Goal: Task Accomplishment & Management: Use online tool/utility

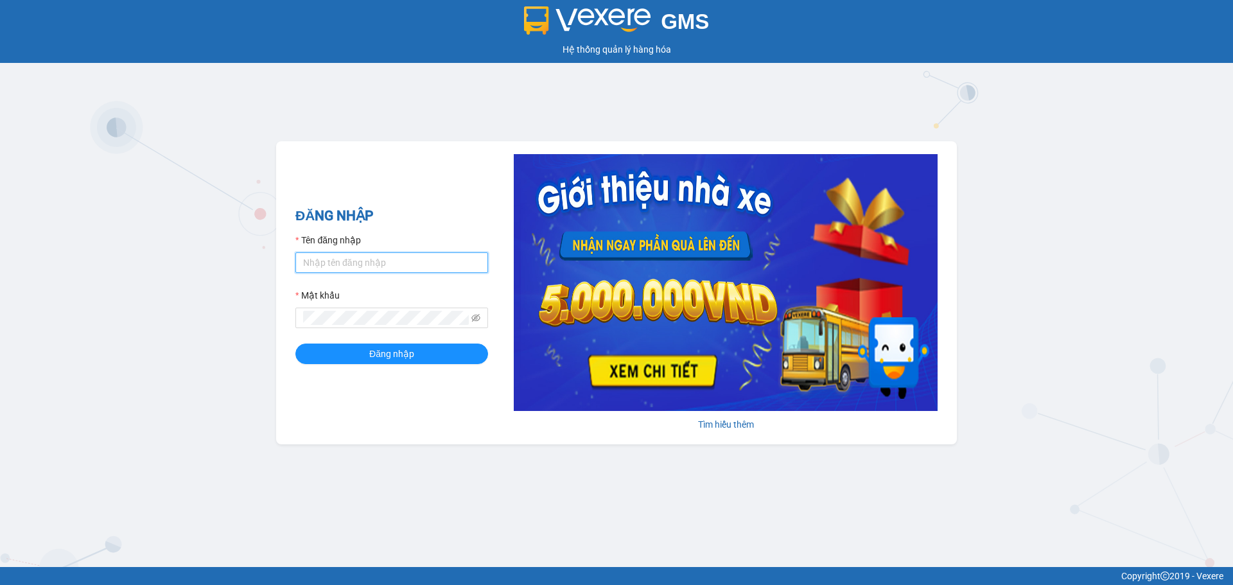
click at [385, 267] on input "Tên đăng nhập" at bounding box center [391, 262] width 193 height 21
type input "ntdung.ducphatth"
click at [295, 344] on button "Đăng nhập" at bounding box center [391, 354] width 193 height 21
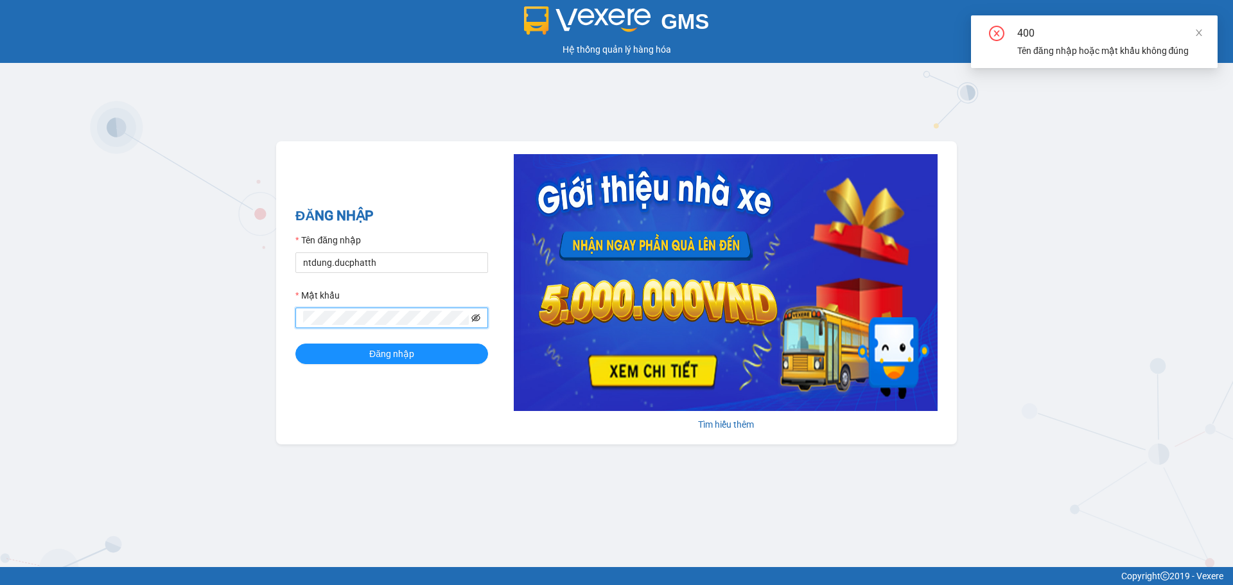
click at [477, 321] on icon "eye-invisible" at bounding box center [475, 318] width 9 height 8
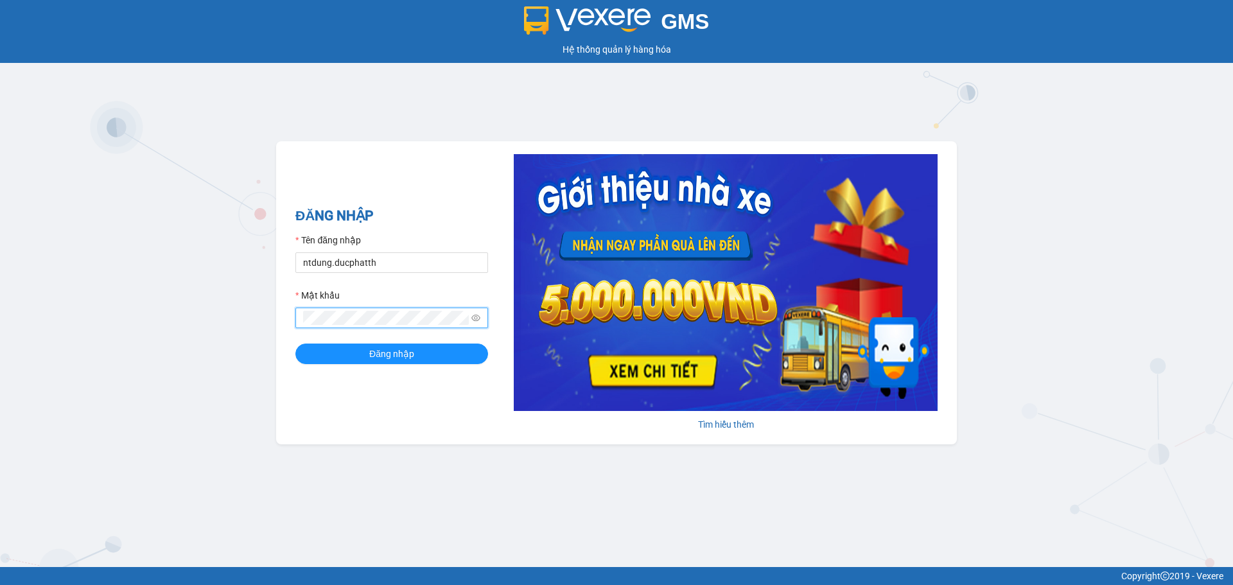
click at [295, 344] on button "Đăng nhập" at bounding box center [391, 354] width 193 height 21
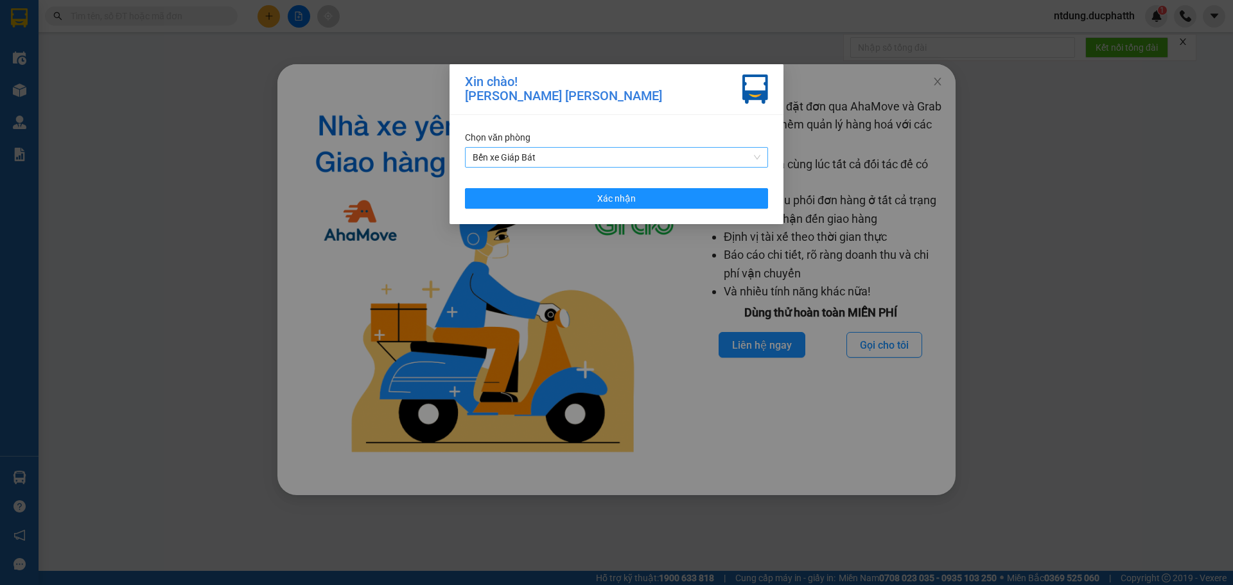
click at [579, 153] on span "Bến xe Giáp Bát" at bounding box center [617, 157] width 288 height 19
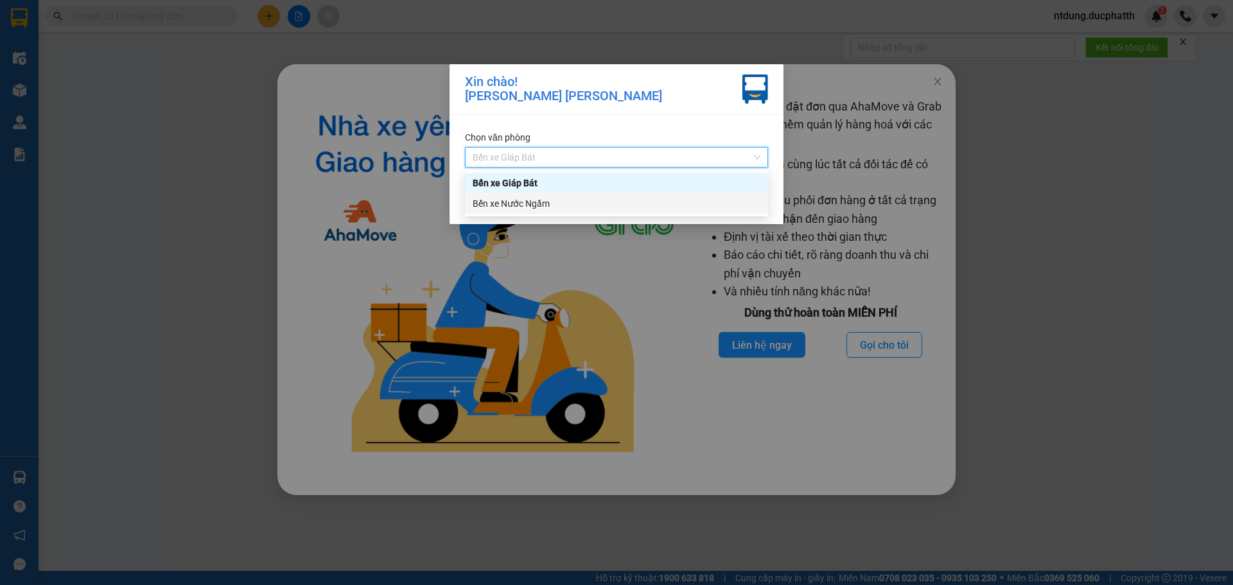
click at [547, 204] on div "Bến xe Nước Ngầm" at bounding box center [617, 204] width 288 height 14
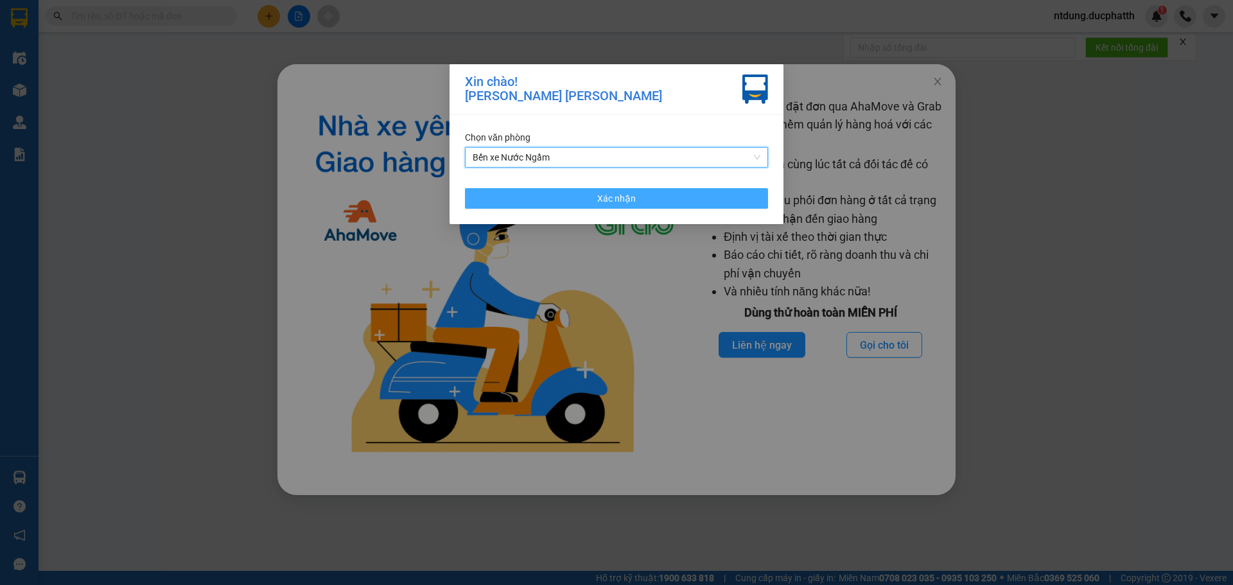
click at [553, 199] on button "Xác nhận" at bounding box center [616, 198] width 303 height 21
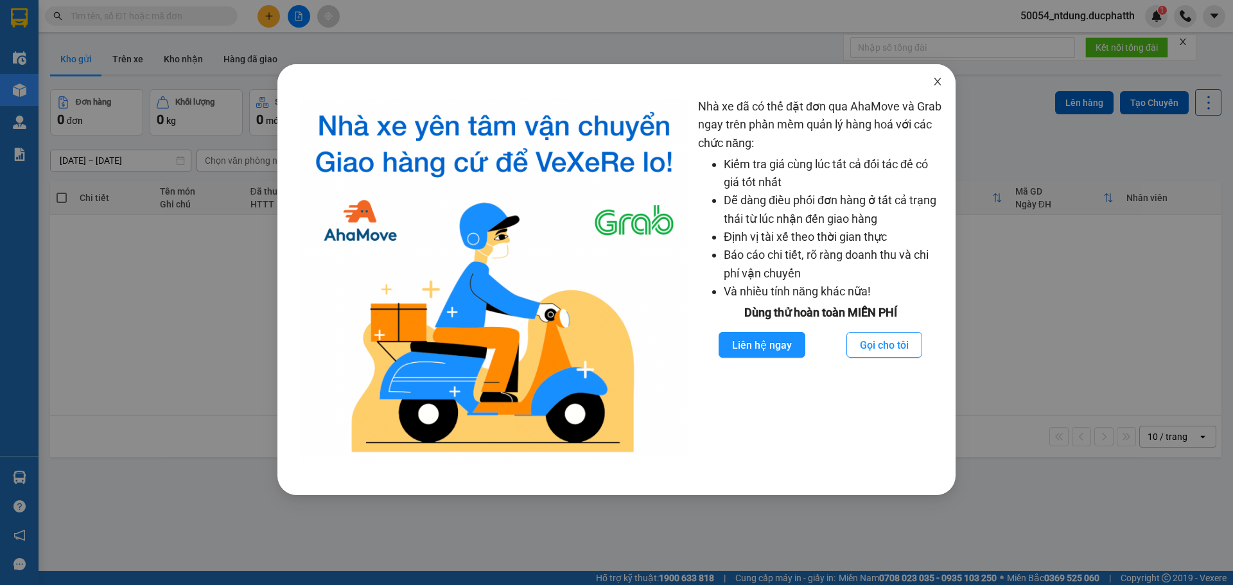
click at [934, 82] on icon "close" at bounding box center [937, 81] width 10 height 10
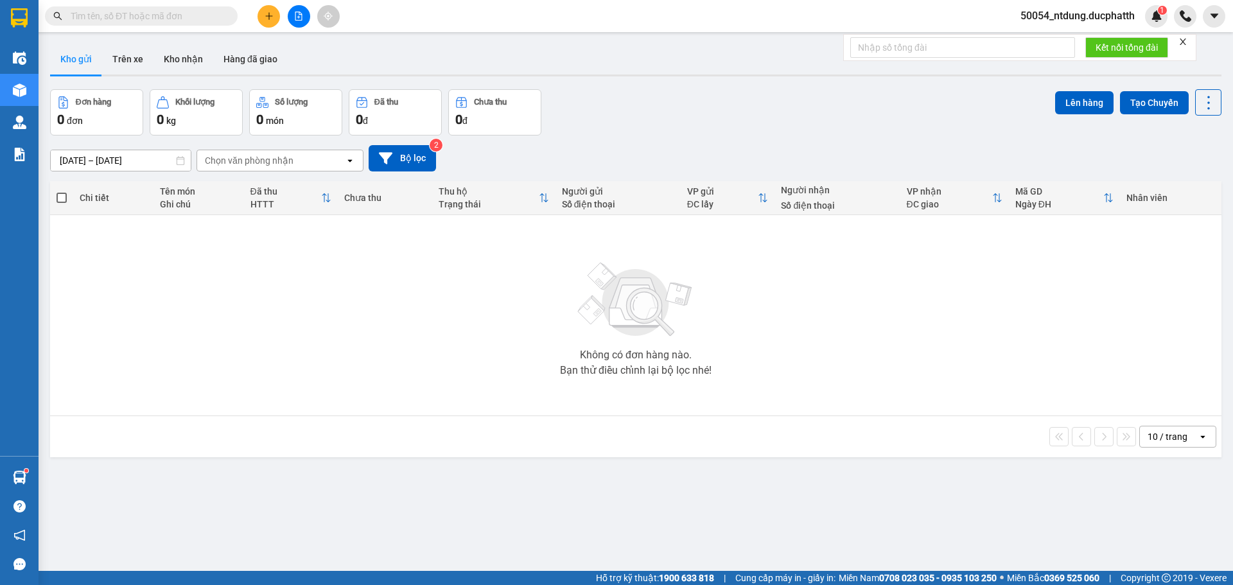
click at [1074, 20] on span "50054_ntdung.ducphatth" at bounding box center [1077, 16] width 135 height 16
click at [1051, 39] on span "Đăng xuất" at bounding box center [1083, 40] width 110 height 14
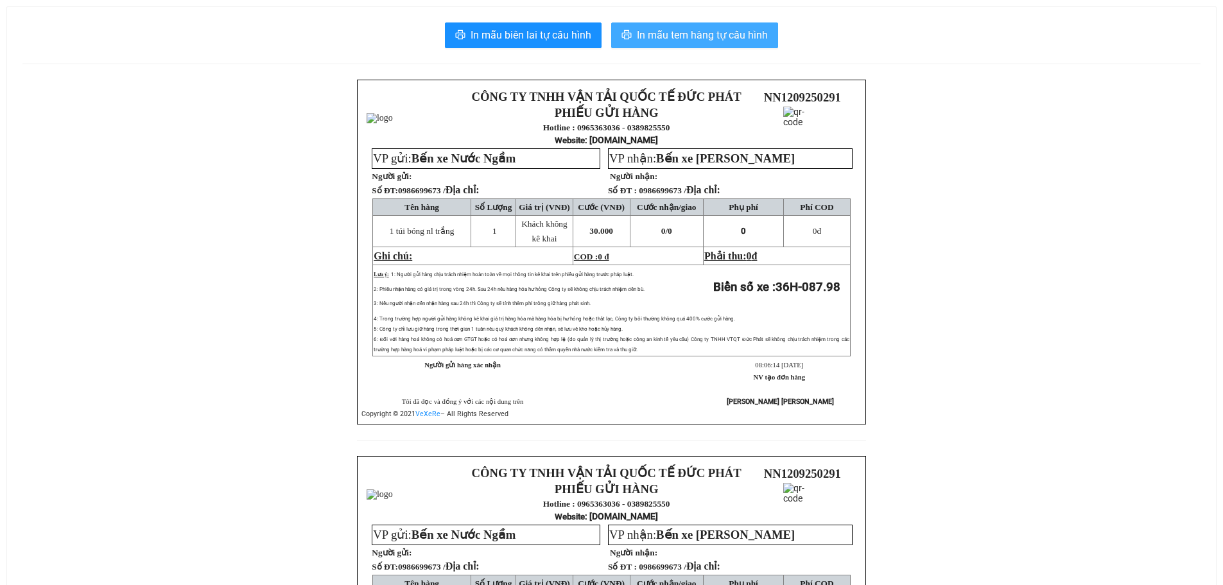
click at [695, 38] on span "In mẫu tem hàng tự cấu hình" at bounding box center [702, 35] width 131 height 16
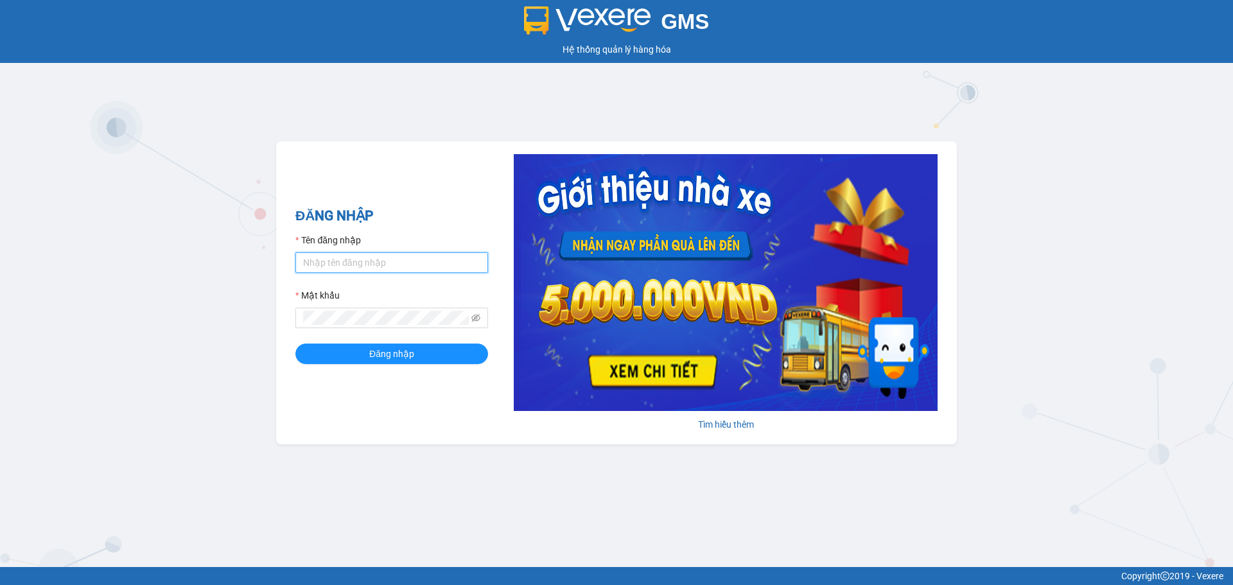
click at [353, 270] on input "Tên đăng nhập" at bounding box center [391, 262] width 193 height 21
type input "tientung.ducphatth"
click at [376, 326] on span at bounding box center [391, 318] width 193 height 21
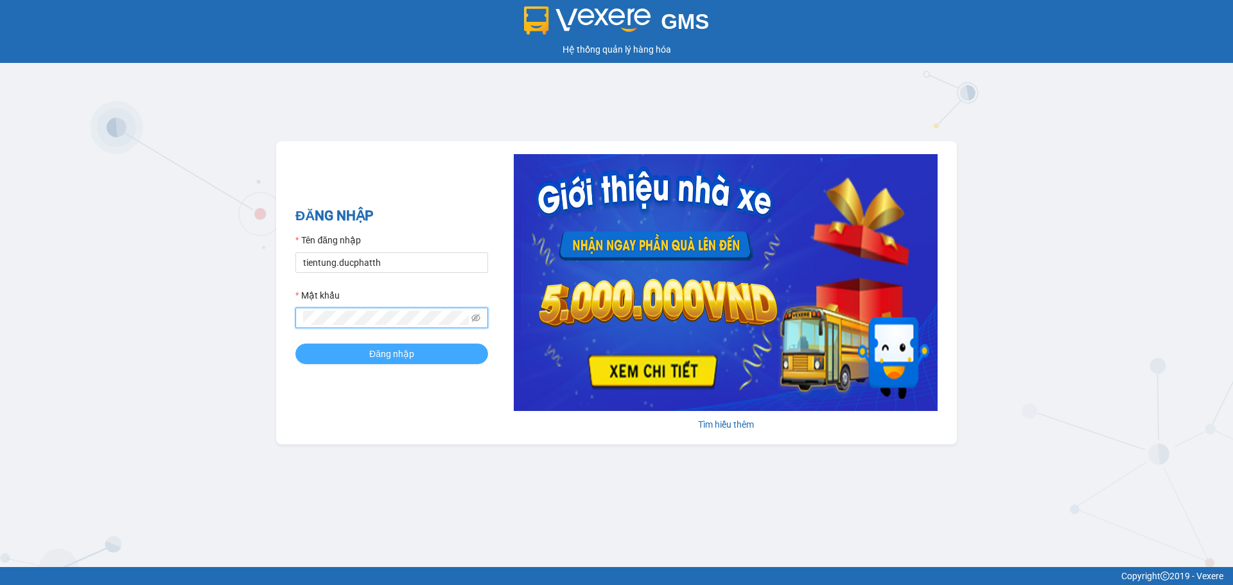
click at [326, 362] on button "Đăng nhập" at bounding box center [391, 354] width 193 height 21
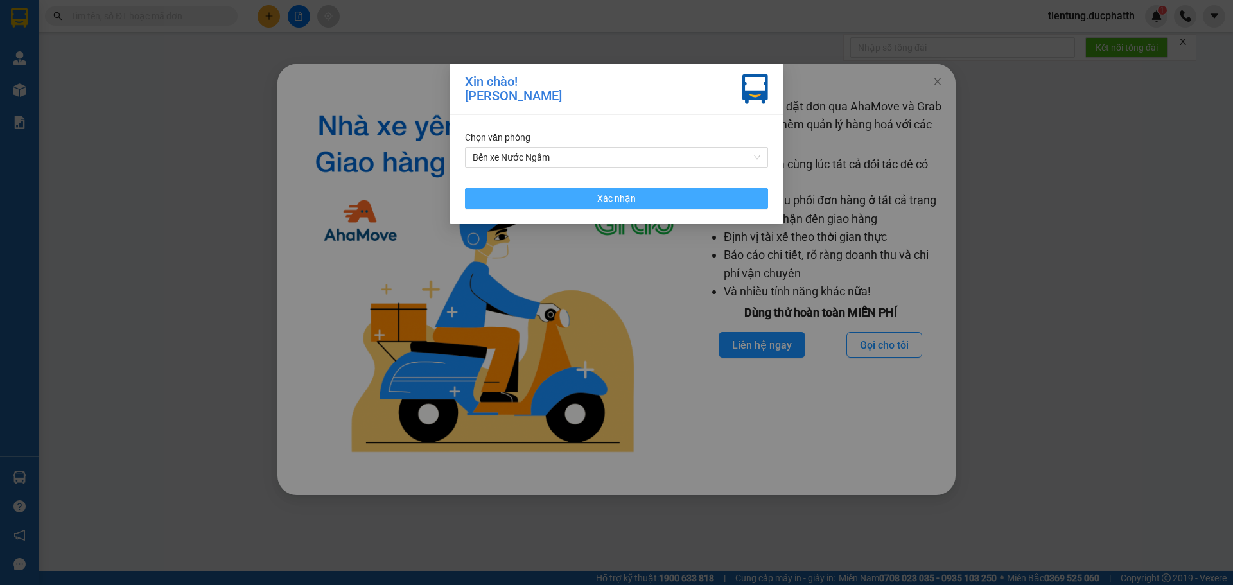
click at [573, 200] on button "Xác nhận" at bounding box center [616, 198] width 303 height 21
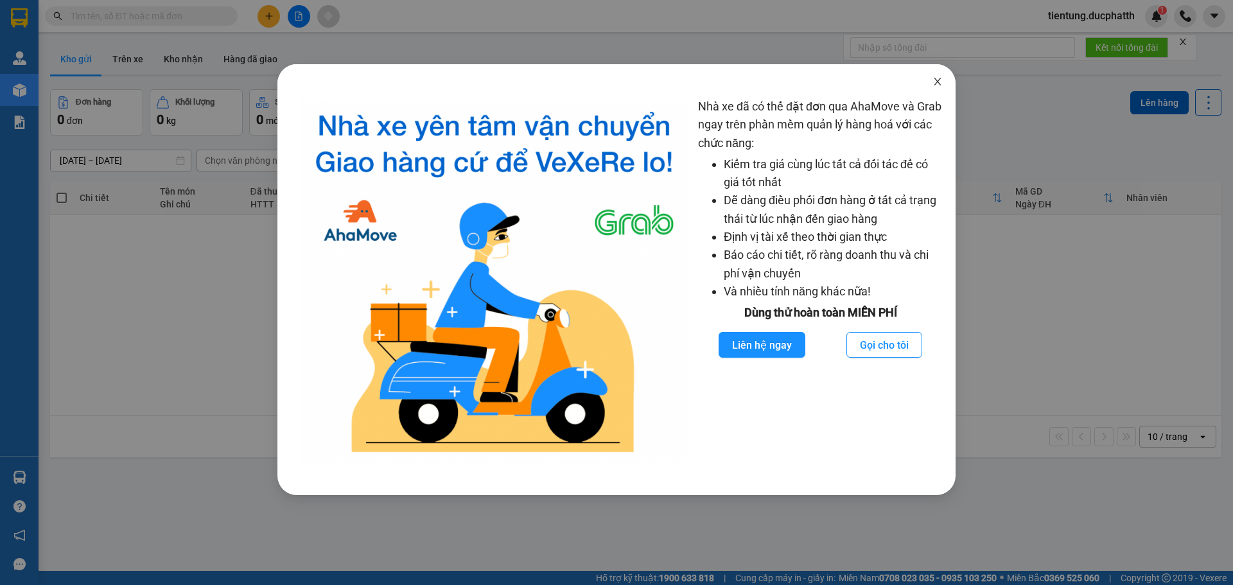
click at [939, 77] on icon "close" at bounding box center [937, 81] width 10 height 10
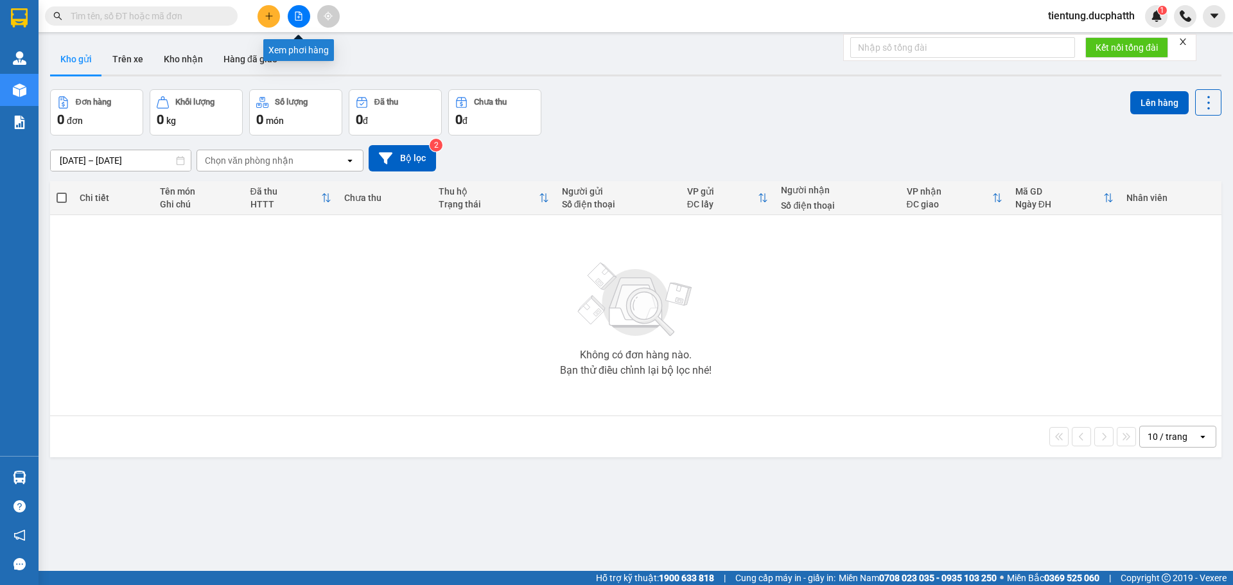
click at [299, 15] on icon "file-add" at bounding box center [298, 16] width 7 height 9
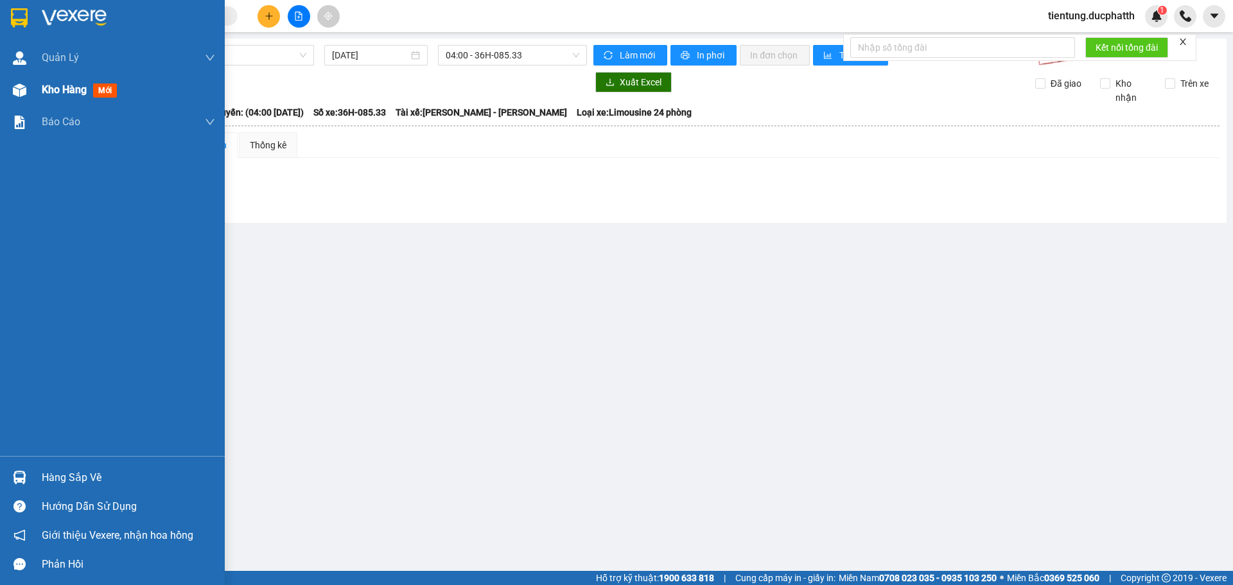
click at [62, 86] on span "Kho hàng" at bounding box center [64, 89] width 45 height 12
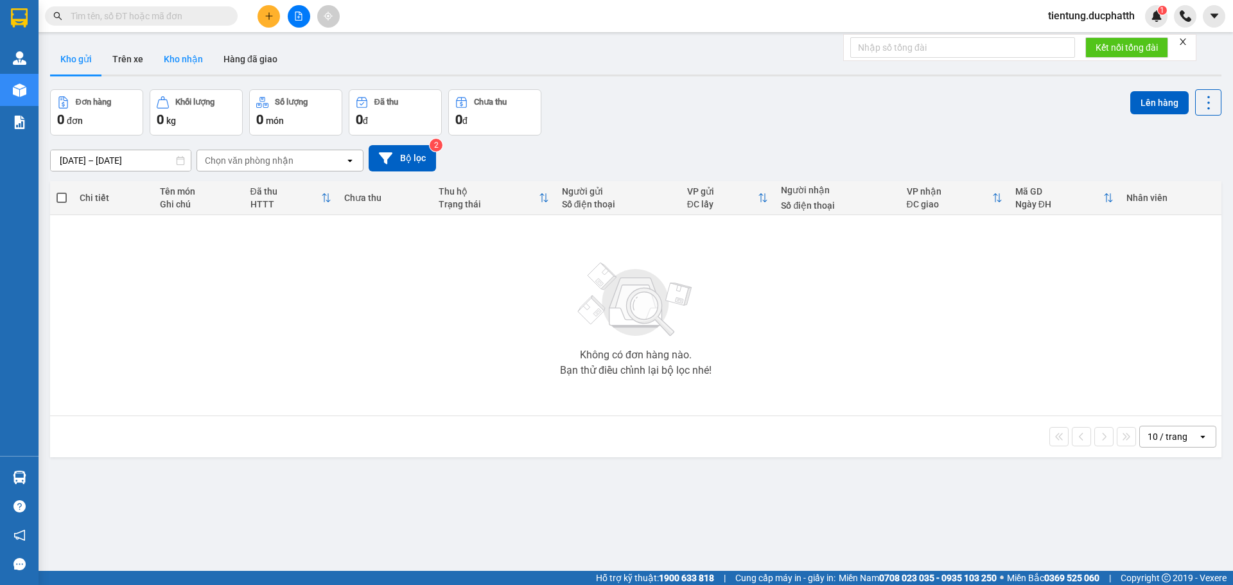
click at [198, 55] on button "Kho nhận" at bounding box center [183, 59] width 60 height 31
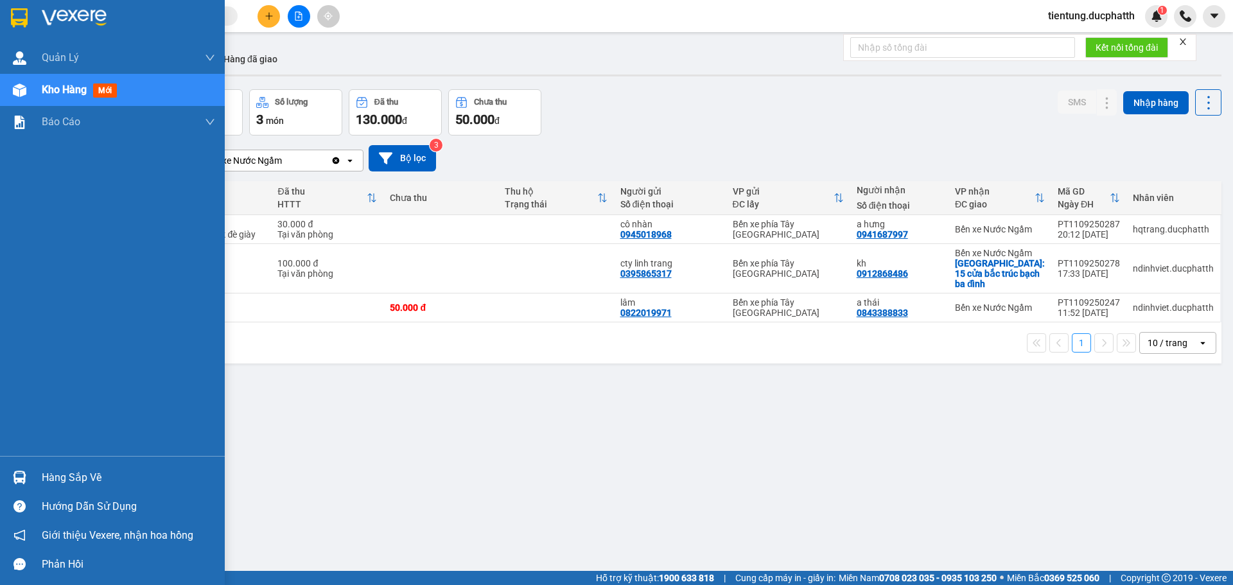
click at [82, 474] on div "Hàng sắp về" at bounding box center [128, 477] width 173 height 19
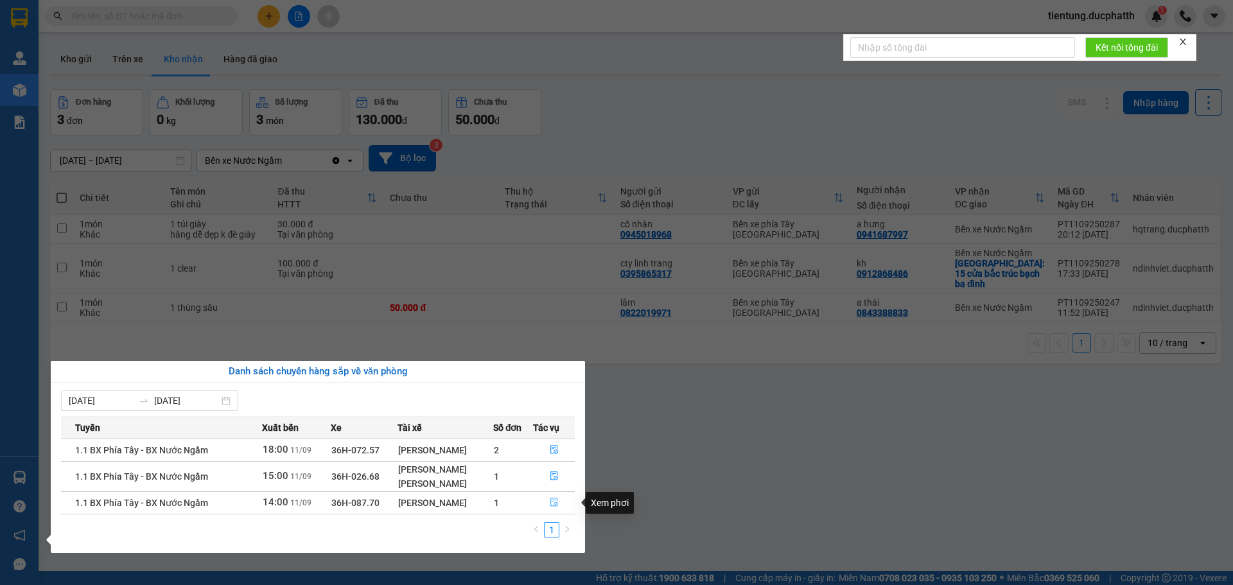
click at [560, 503] on button "button" at bounding box center [554, 503] width 40 height 21
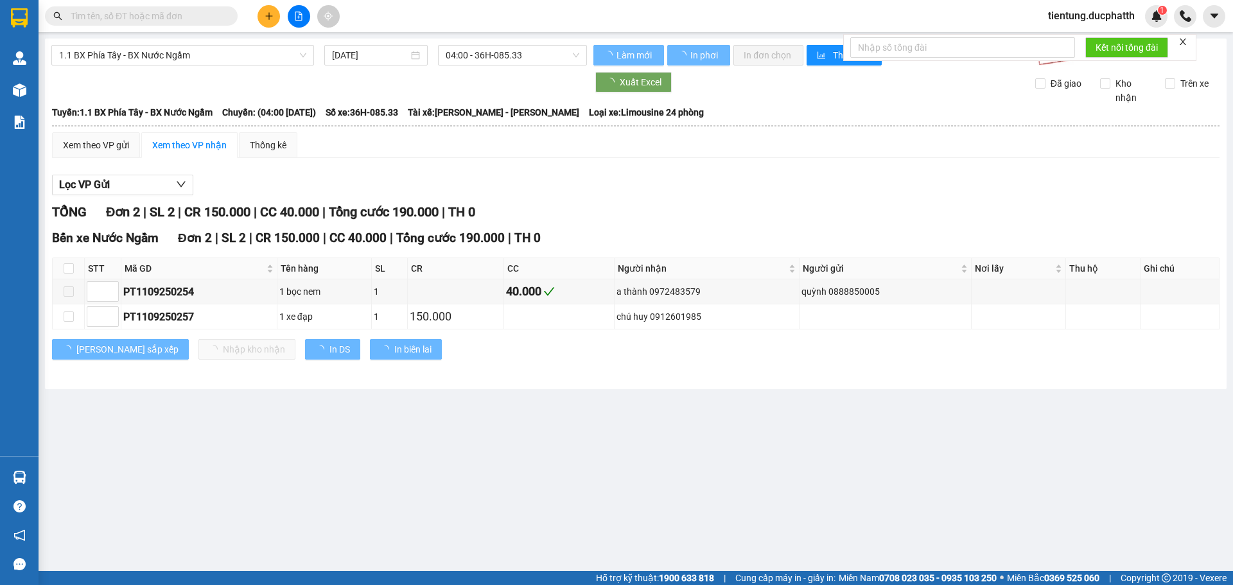
type input "11/09/2025"
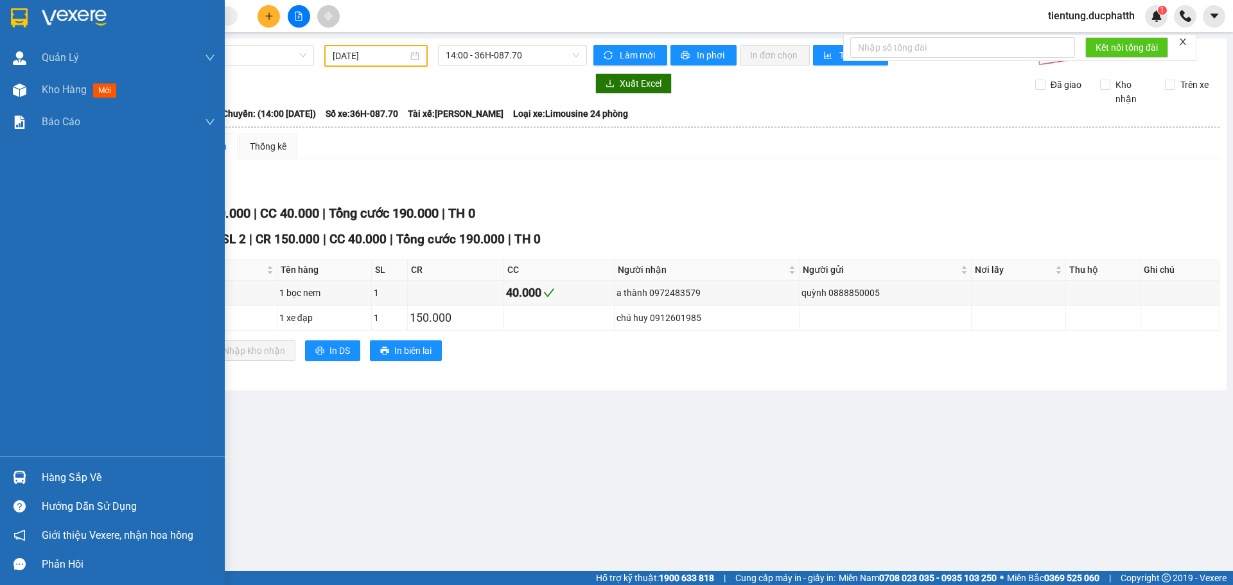
click at [76, 475] on div "Hàng sắp về" at bounding box center [128, 477] width 173 height 19
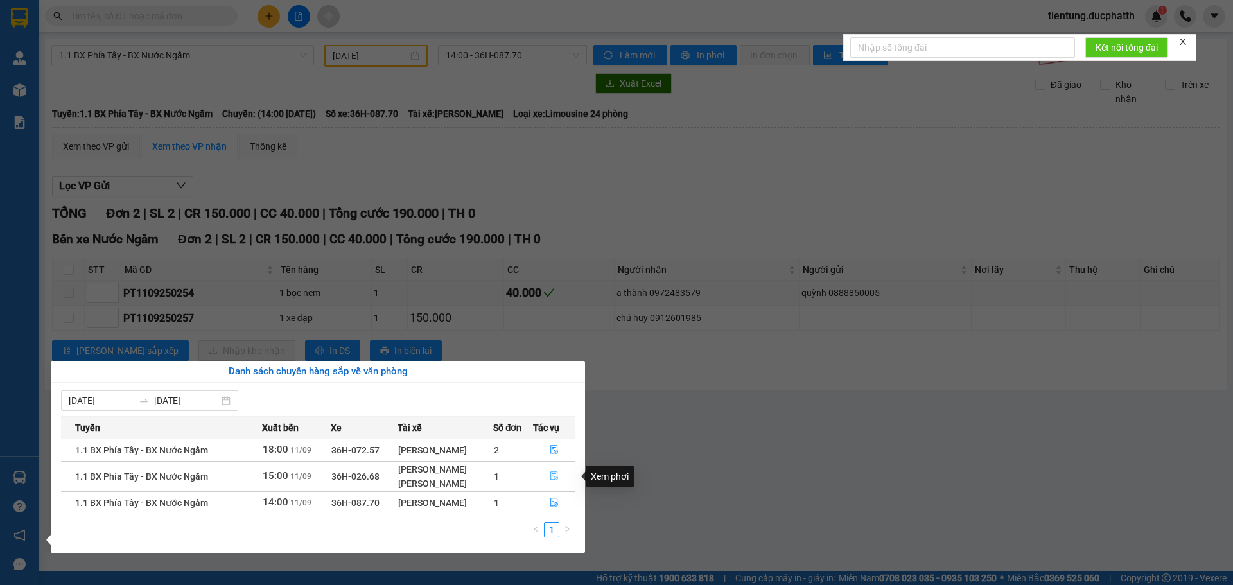
click at [558, 477] on icon "file-done" at bounding box center [554, 475] width 9 height 9
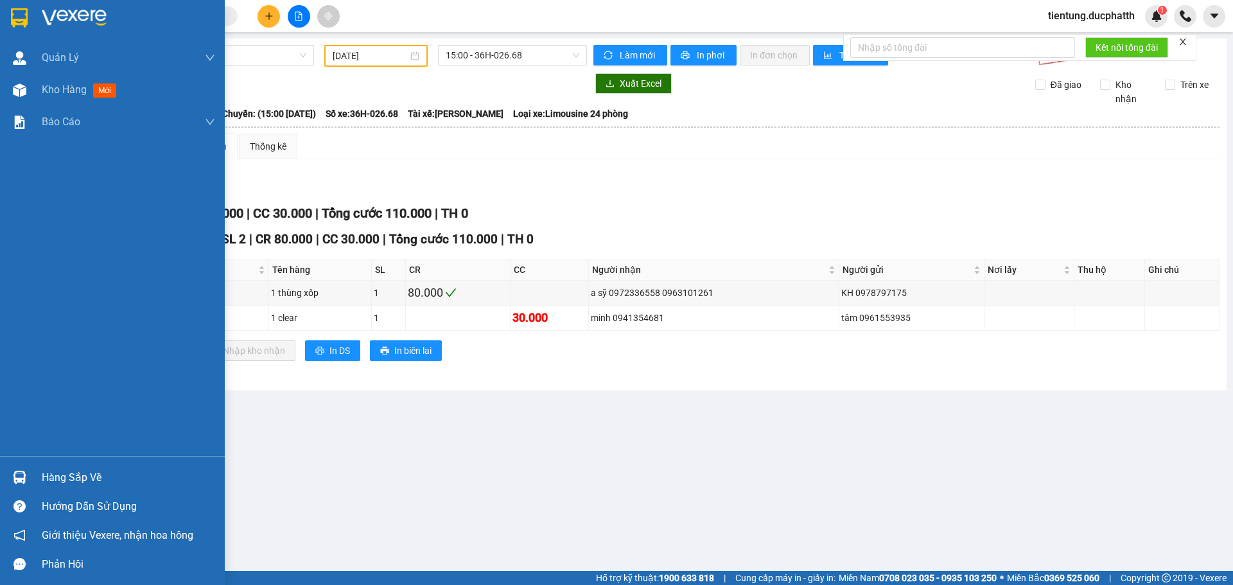
click at [51, 476] on div "Hàng sắp về" at bounding box center [128, 477] width 173 height 19
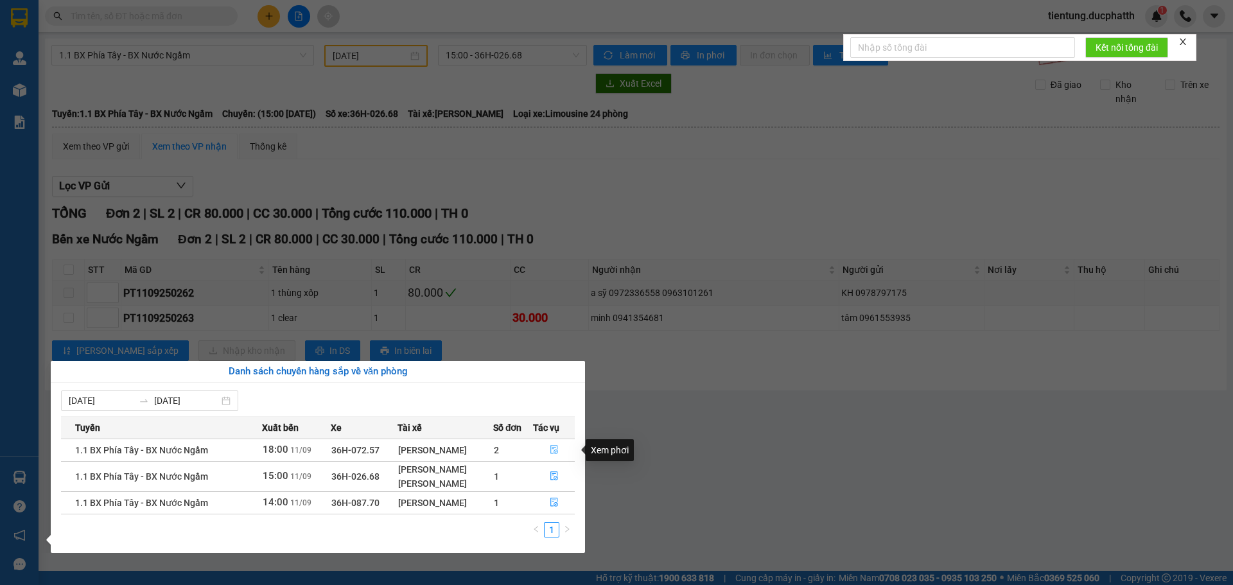
click at [550, 448] on icon "file-done" at bounding box center [554, 449] width 9 height 9
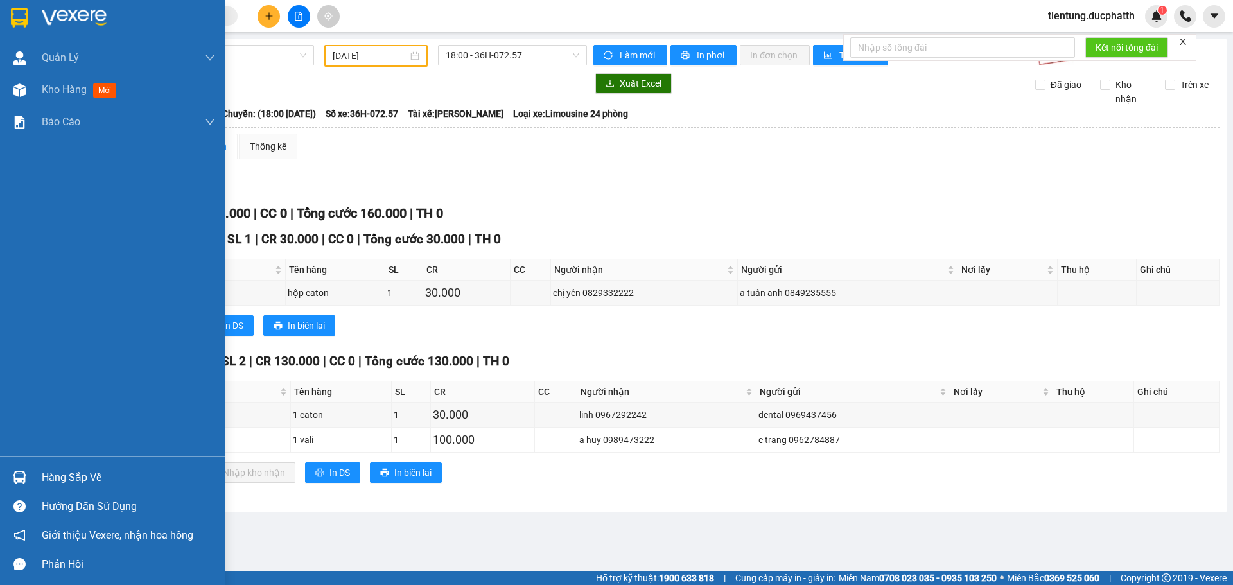
click at [70, 480] on div "Hàng sắp về" at bounding box center [128, 477] width 173 height 19
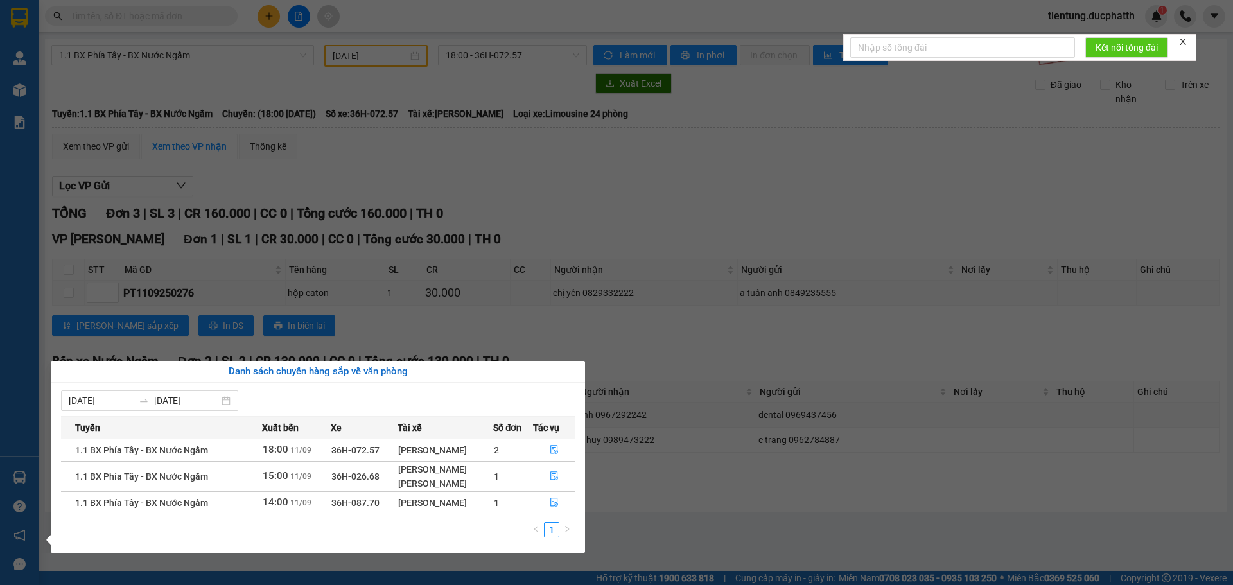
click at [638, 520] on section "Kết quả tìm kiếm ( 0 ) Bộ lọc No Data tientung.ducphatth 1 Quản Lý Quản lý giao…" at bounding box center [616, 292] width 1233 height 585
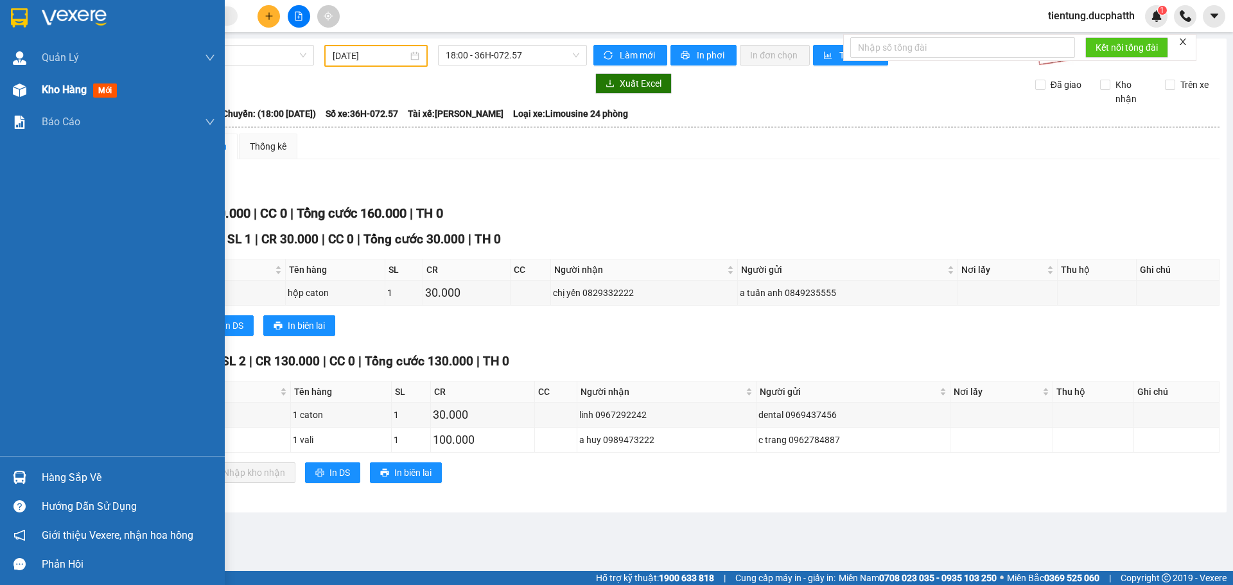
click at [48, 94] on span "Kho hàng" at bounding box center [64, 89] width 45 height 12
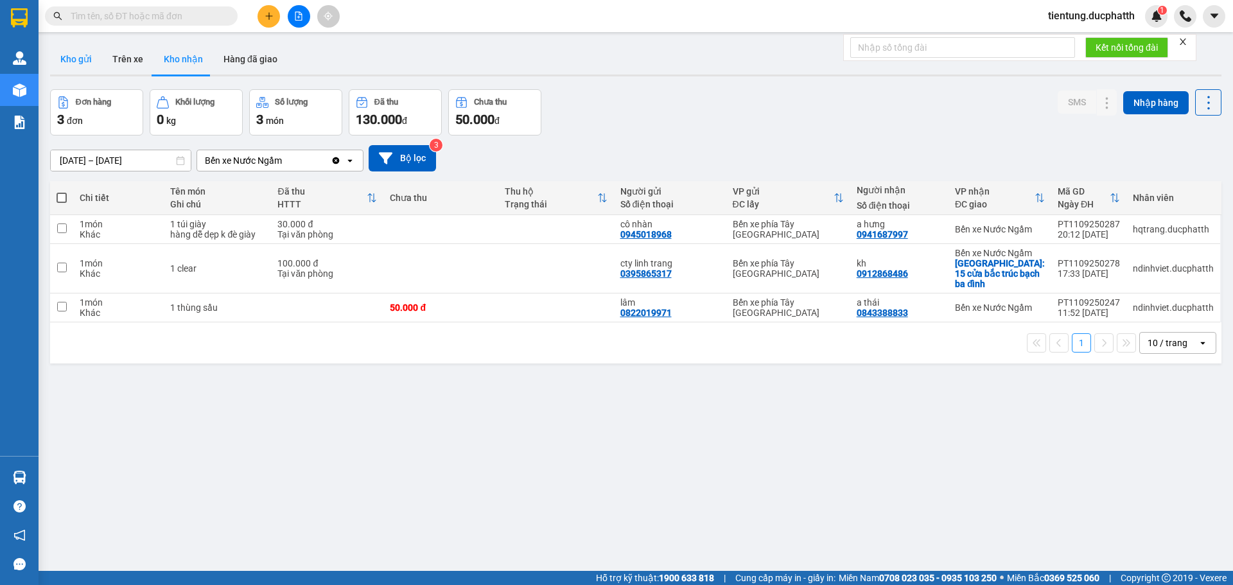
click at [81, 57] on button "Kho gửi" at bounding box center [76, 59] width 52 height 31
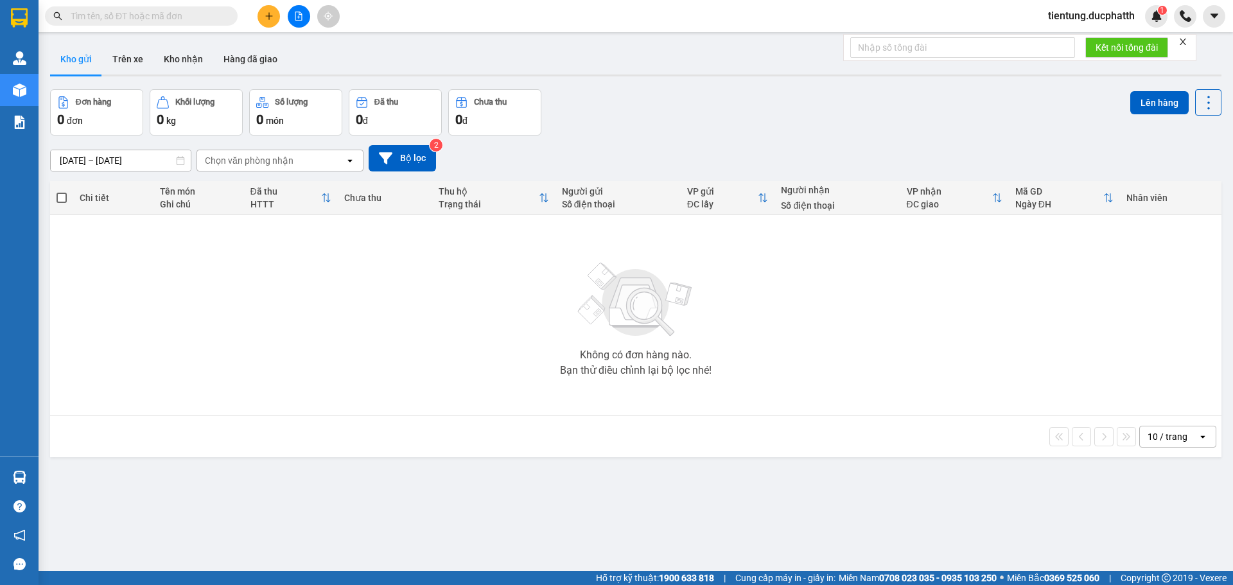
drag, startPoint x: 121, startPoint y: 11, endPoint x: 342, endPoint y: 12, distance: 221.6
click at [121, 12] on input "text" at bounding box center [147, 16] width 152 height 14
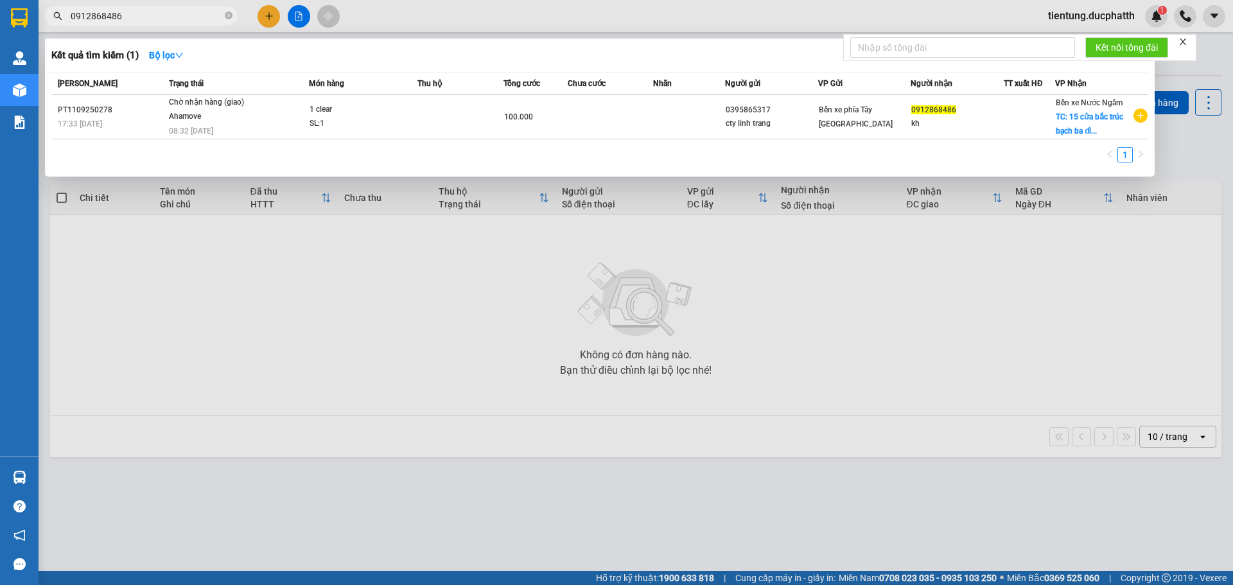
type input "0912868486"
click at [227, 15] on icon "close-circle" at bounding box center [229, 16] width 8 height 8
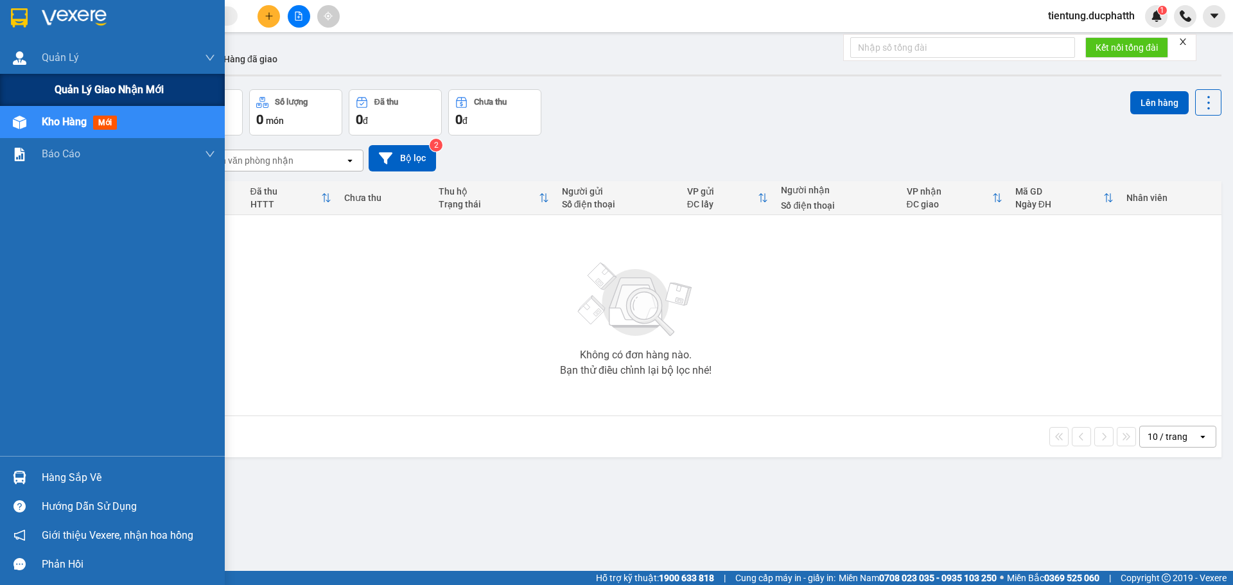
click at [79, 87] on span "Quản lý giao nhận mới" at bounding box center [109, 90] width 109 height 16
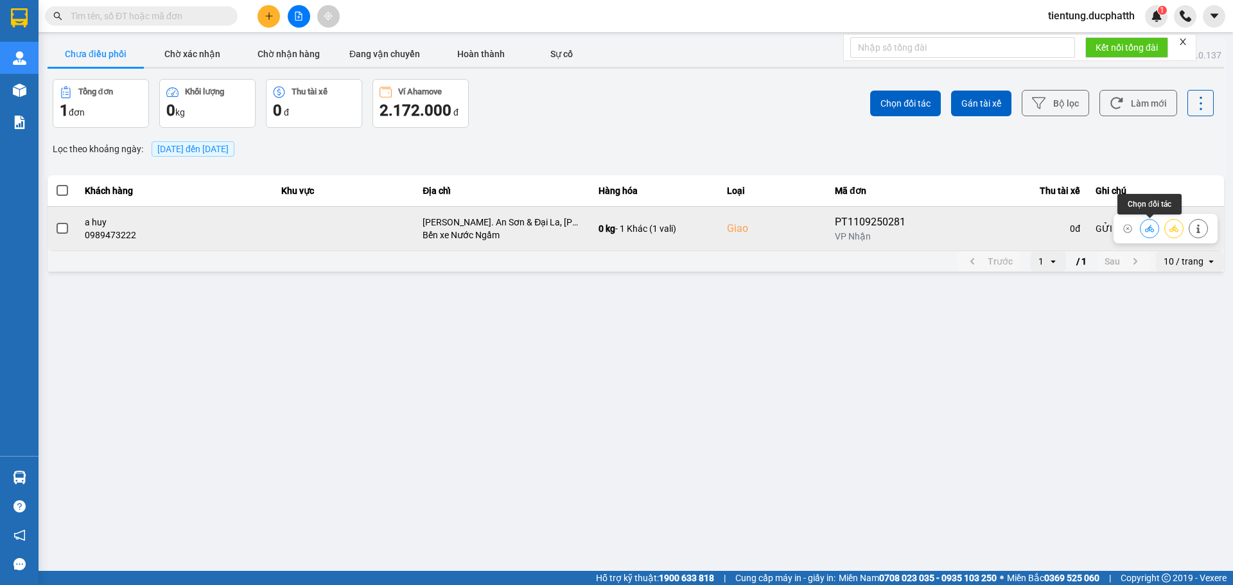
click at [1149, 228] on icon at bounding box center [1149, 228] width 9 height 7
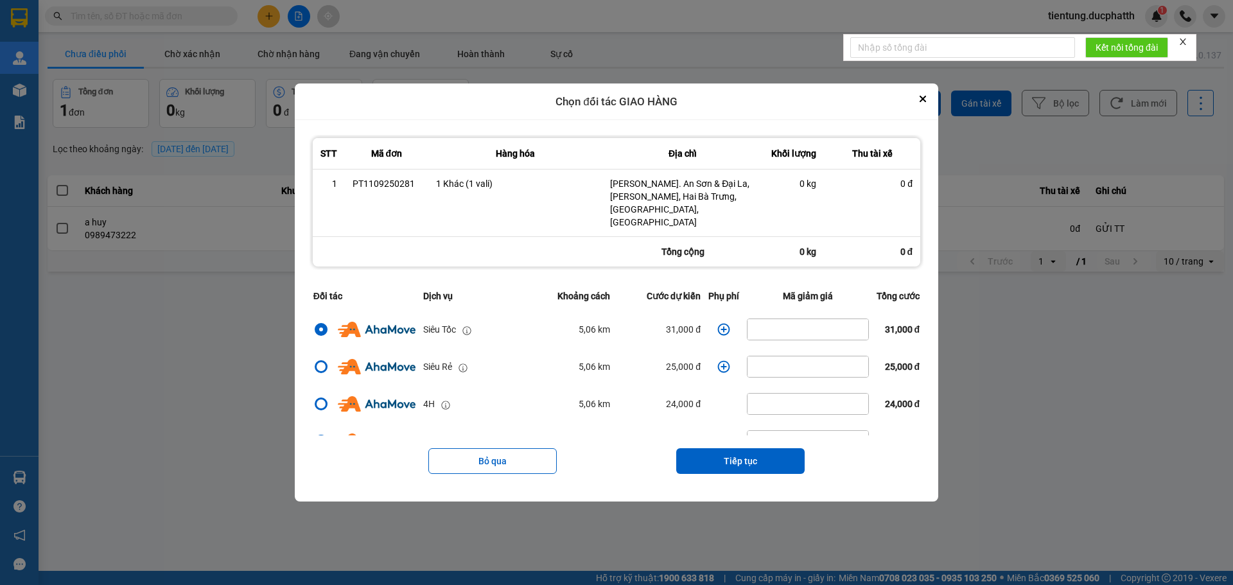
scroll to position [128, 0]
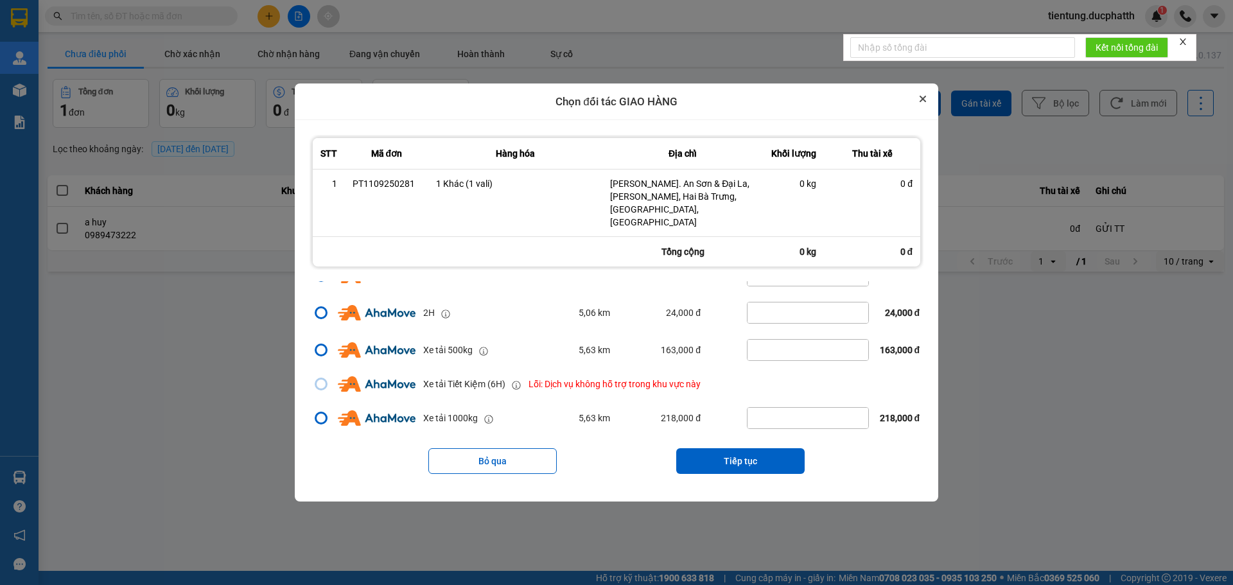
click at [931, 107] on button "Close" at bounding box center [922, 98] width 15 height 15
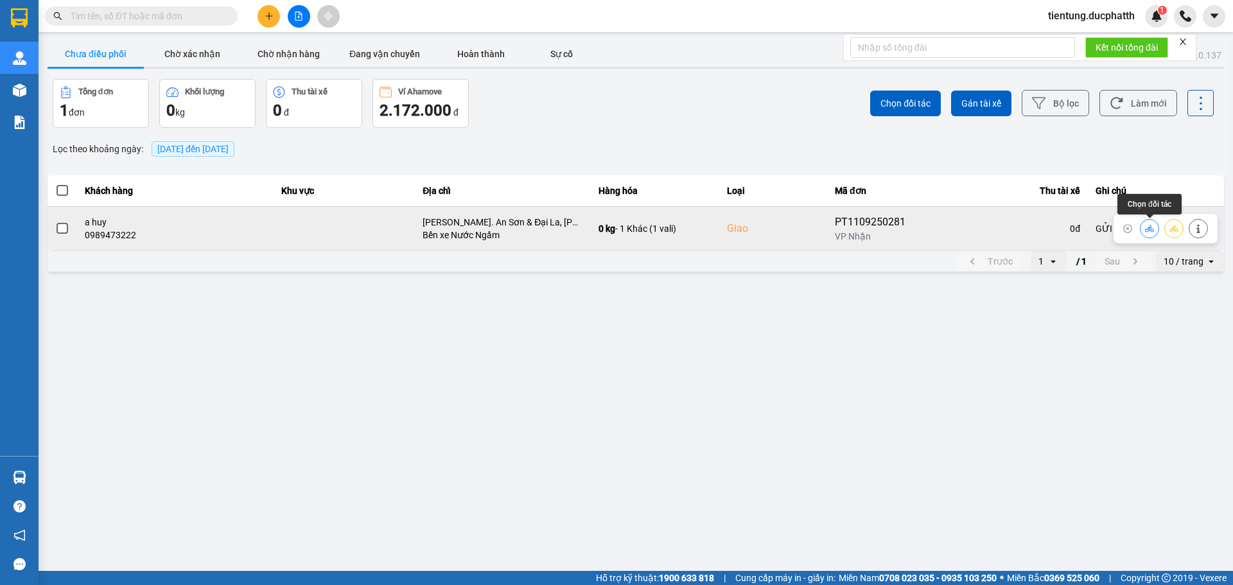
click at [1143, 228] on button at bounding box center [1150, 228] width 18 height 22
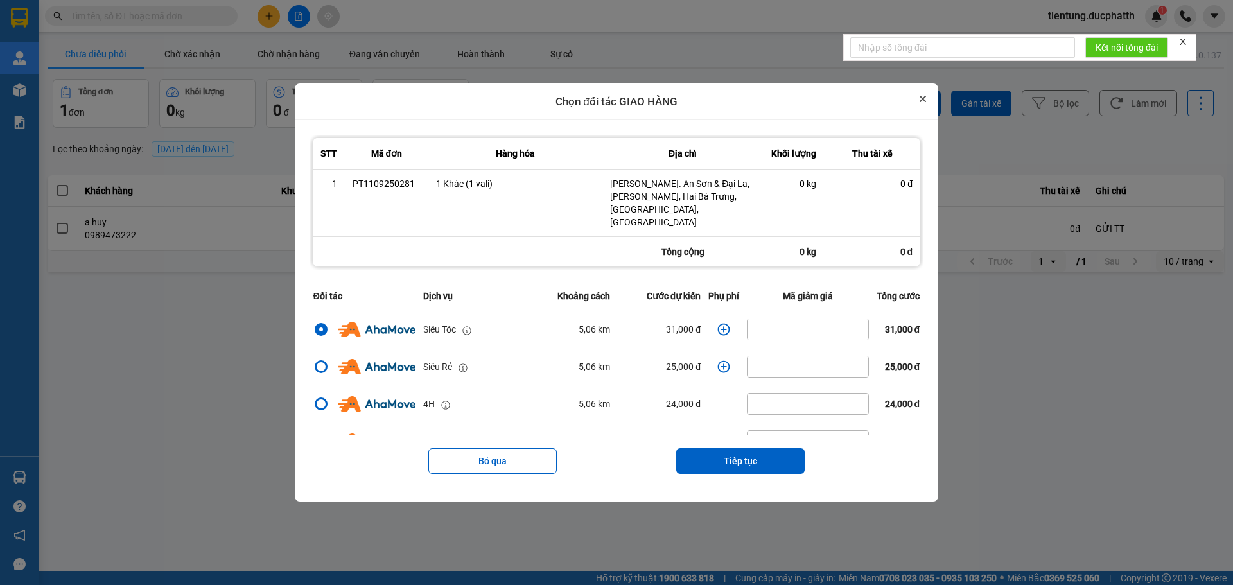
click at [926, 102] on icon "Close" at bounding box center [923, 99] width 6 height 6
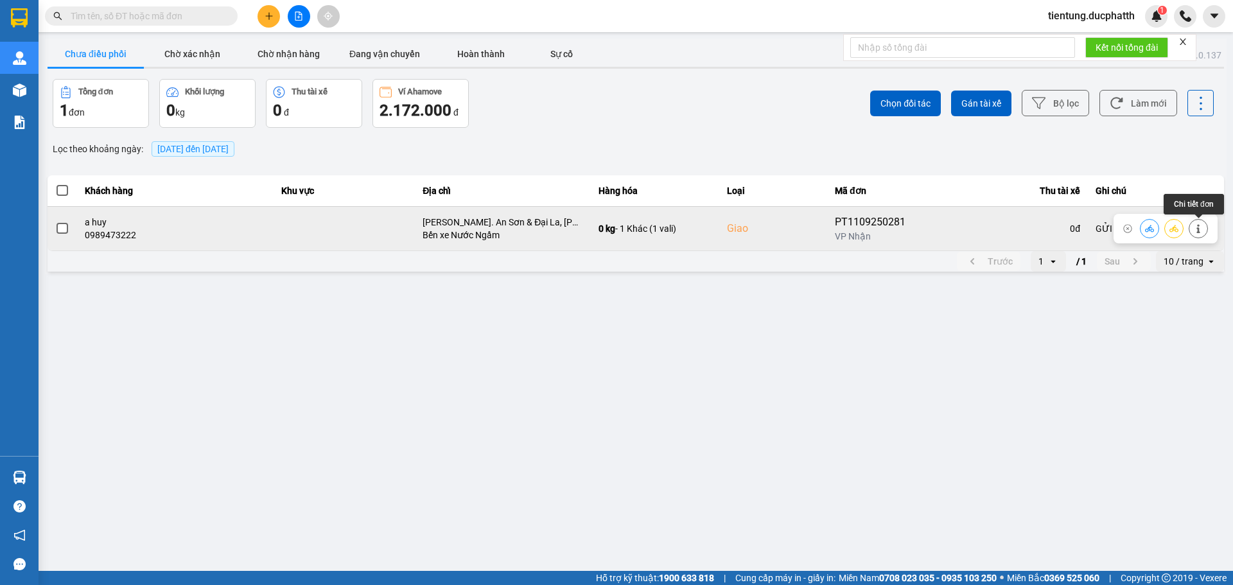
click at [1199, 231] on icon at bounding box center [1197, 228] width 3 height 9
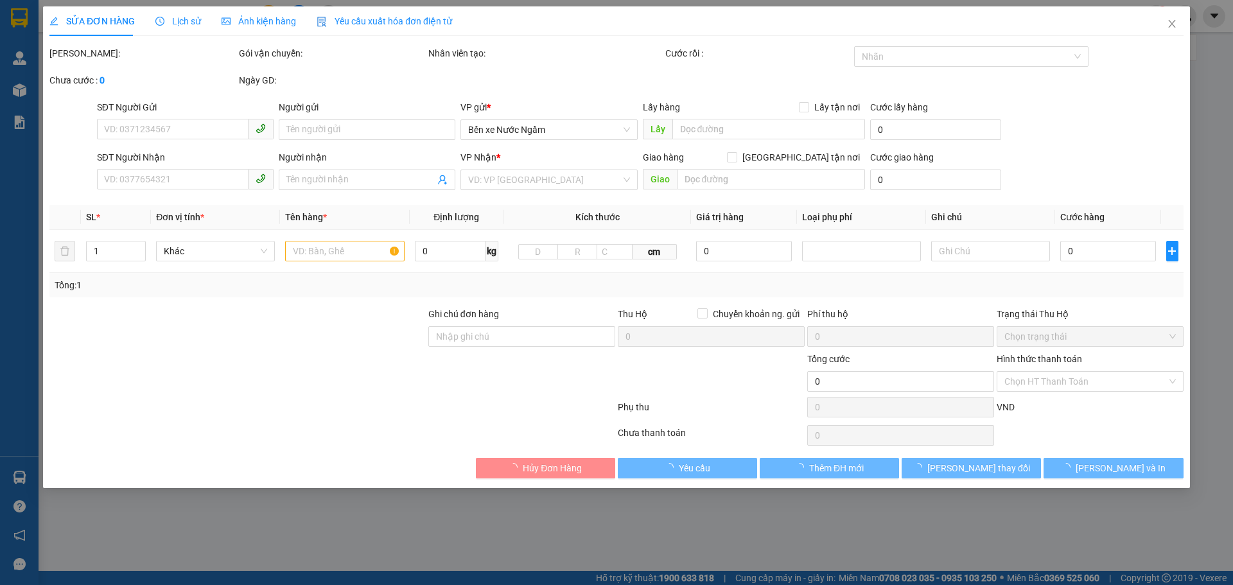
type input "0962784887"
type input "c trang"
type input "0989473222"
type input "a huy"
checkbox input "true"
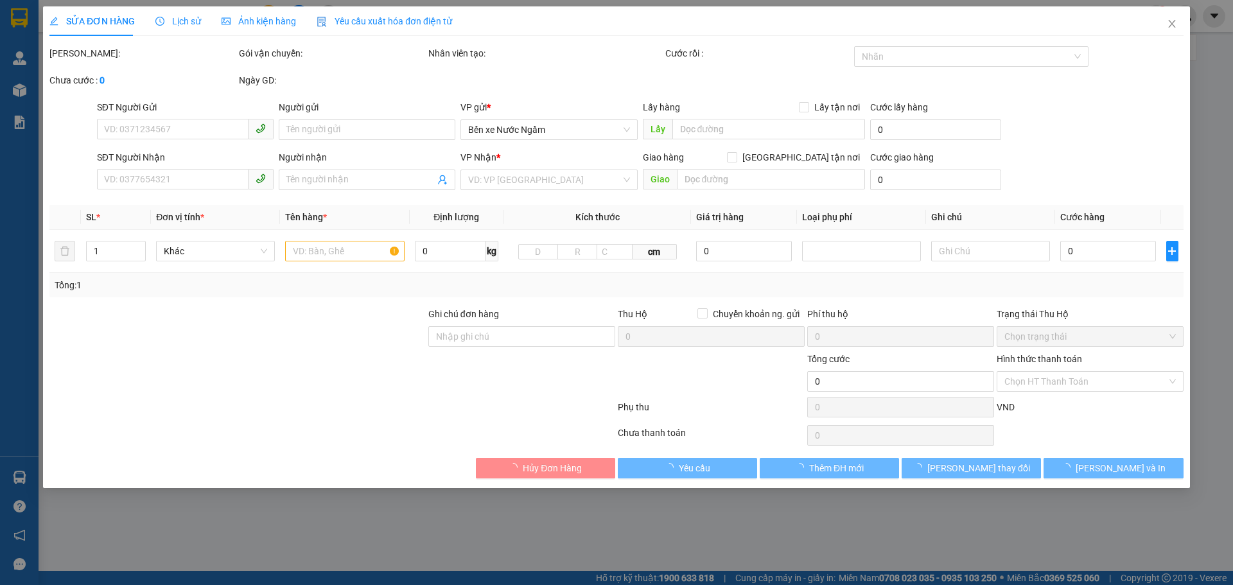
type input "Ng. An Sơn & Đại La, Trương Định, Hai Bà Trưng, Hà Nội, Việt Nam"
type input "GỬI TT"
type input "100.000"
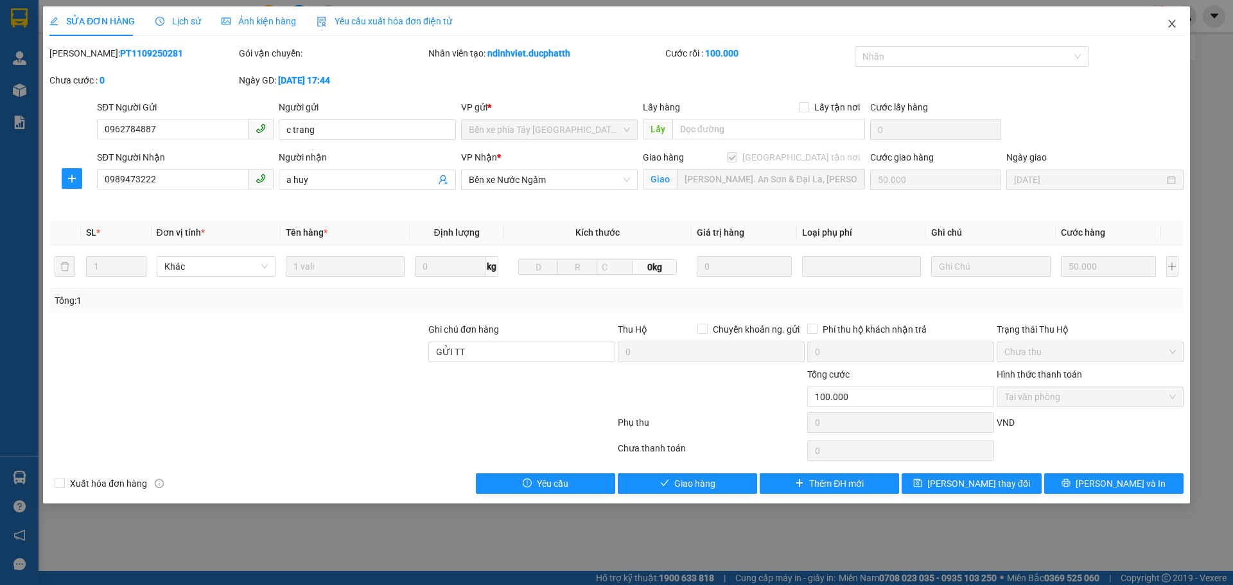
click at [1170, 29] on icon "close" at bounding box center [1172, 24] width 10 height 10
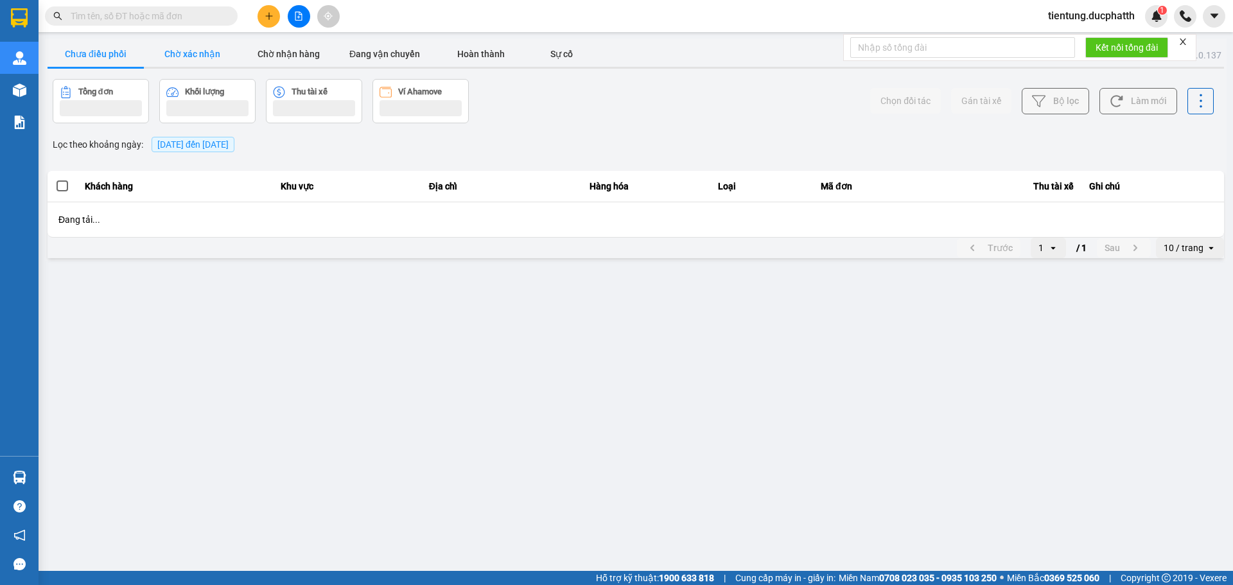
click at [192, 60] on button "Chờ xác nhận" at bounding box center [192, 54] width 96 height 26
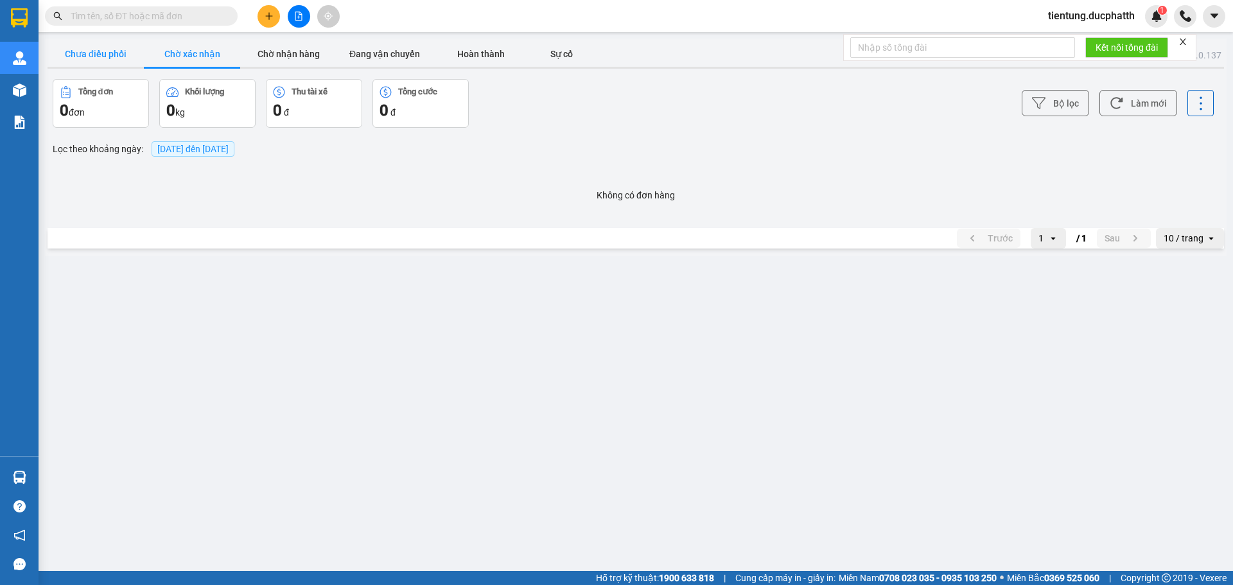
click at [107, 53] on button "Chưa điều phối" at bounding box center [96, 54] width 96 height 26
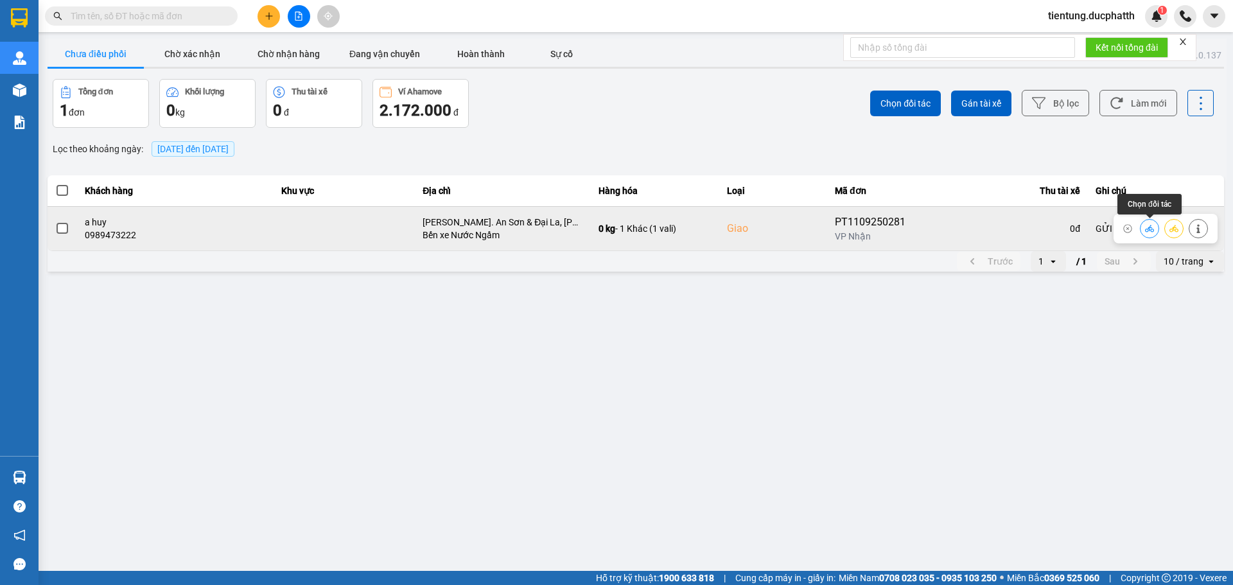
click at [1148, 230] on icon at bounding box center [1149, 228] width 9 height 9
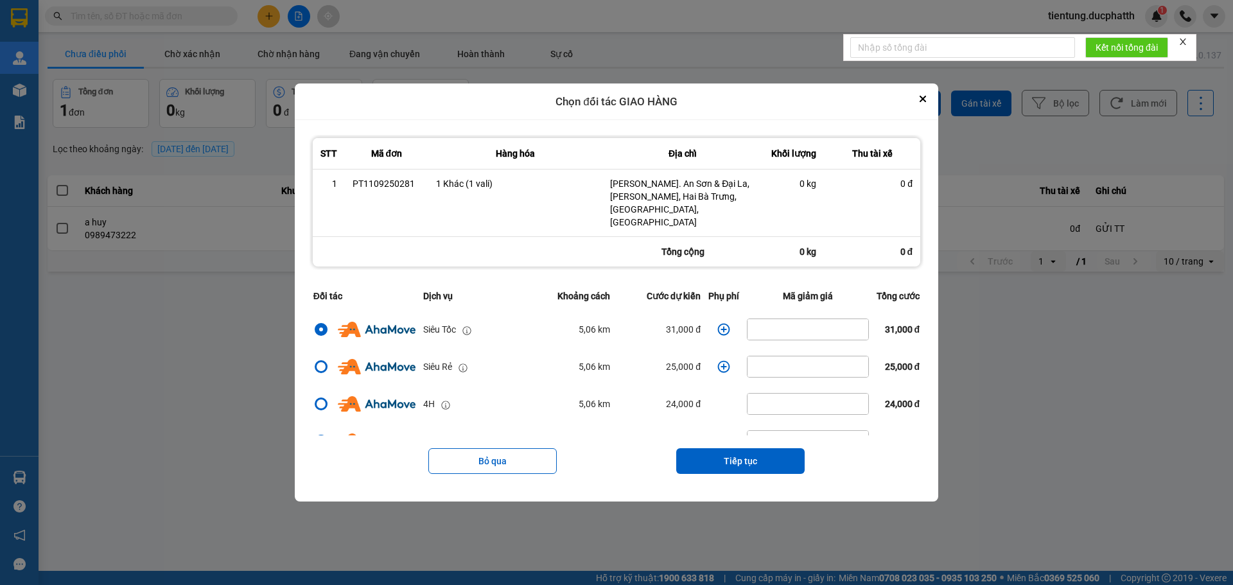
click at [719, 324] on icon "dialog" at bounding box center [724, 330] width 12 height 12
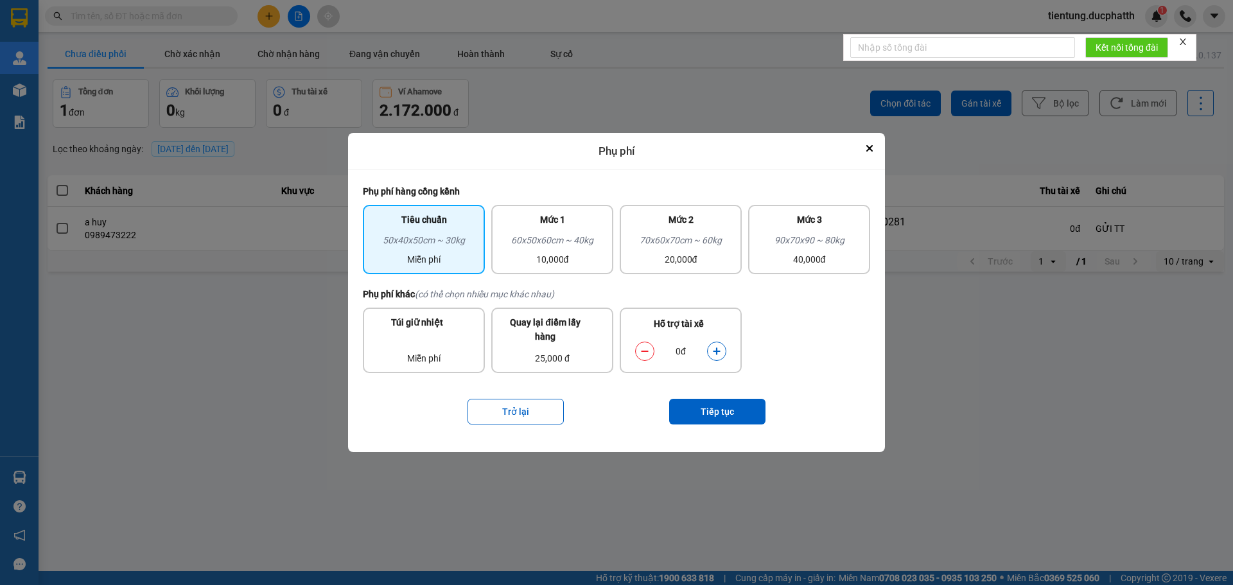
click at [717, 350] on icon "dialog" at bounding box center [716, 351] width 7 height 7
click at [704, 411] on button "Tiếp tục" at bounding box center [717, 412] width 96 height 26
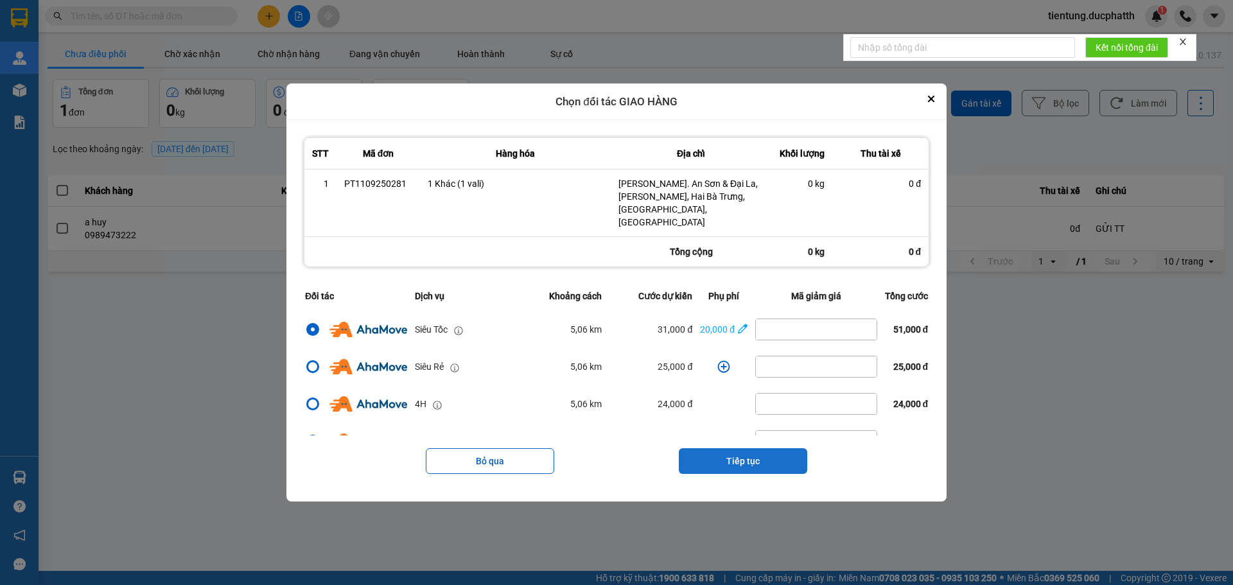
click at [749, 450] on button "Tiếp tục" at bounding box center [743, 461] width 128 height 26
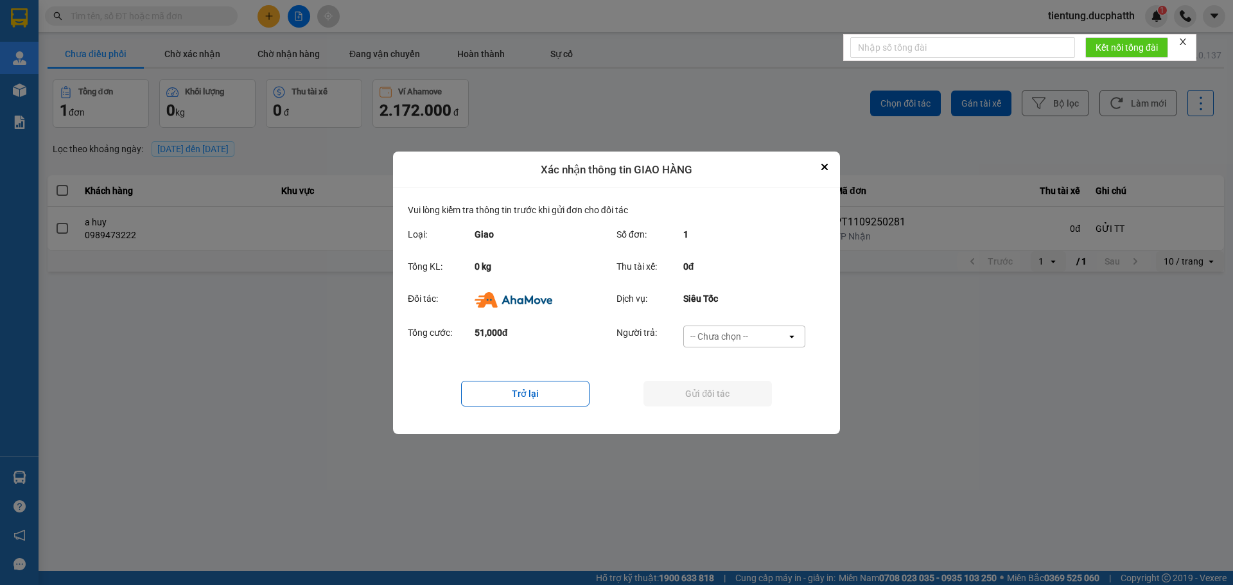
click at [732, 328] on div "-- Chưa chọn --" at bounding box center [735, 336] width 103 height 21
click at [743, 409] on span "Ví Ahamove" at bounding box center [719, 409] width 52 height 13
click at [713, 394] on button "Gửi đối tác" at bounding box center [707, 394] width 128 height 26
